Goal: Task Accomplishment & Management: Manage account settings

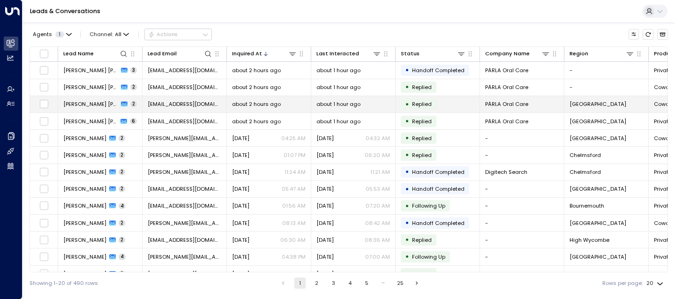
scroll to position [0, 2]
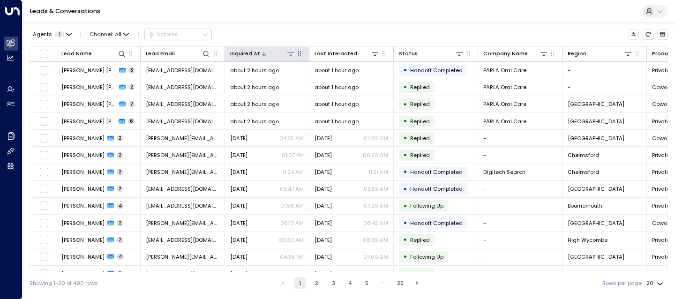
click at [246, 53] on div "Inquired At" at bounding box center [245, 53] width 30 height 9
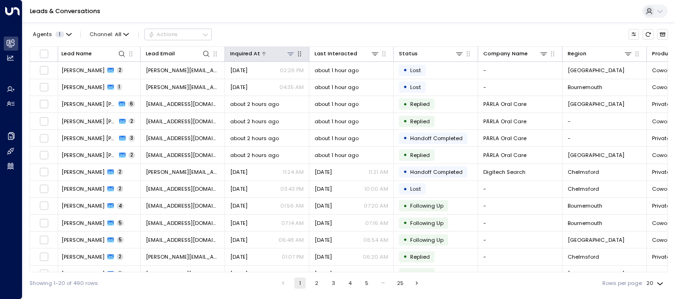
click at [246, 53] on div "Inquired At" at bounding box center [245, 53] width 30 height 9
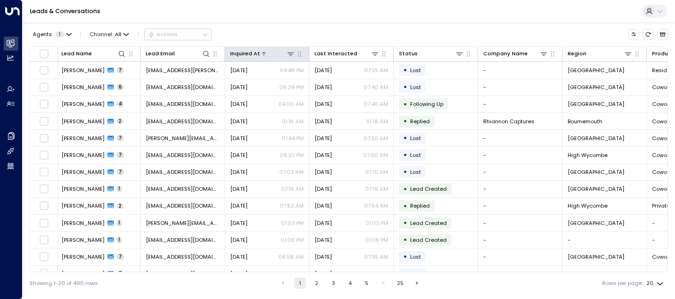
click at [247, 59] on th "Inquired At" at bounding box center [267, 54] width 84 height 15
click at [253, 52] on div "Inquired At" at bounding box center [245, 53] width 30 height 9
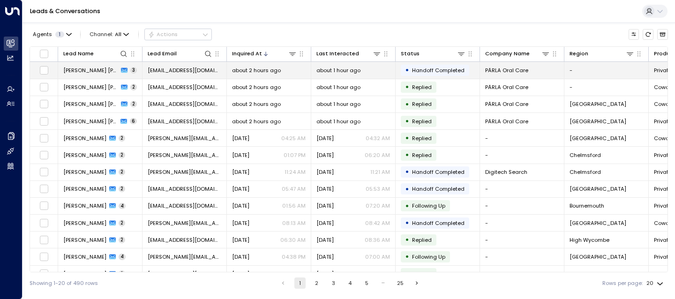
click at [80, 67] on span "[PERSON_NAME] [PERSON_NAME]" at bounding box center [90, 70] width 55 height 7
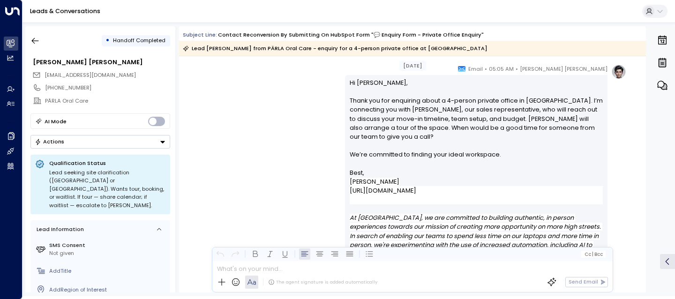
scroll to position [1459, 0]
